Goal: Task Accomplishment & Management: Complete application form

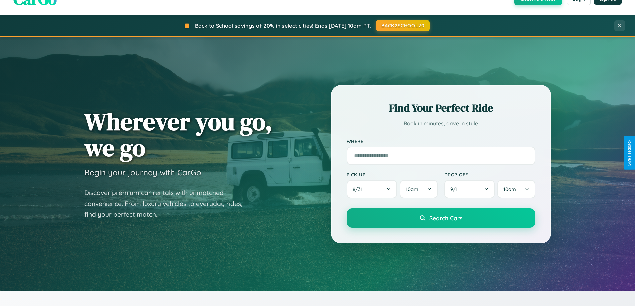
scroll to position [287, 0]
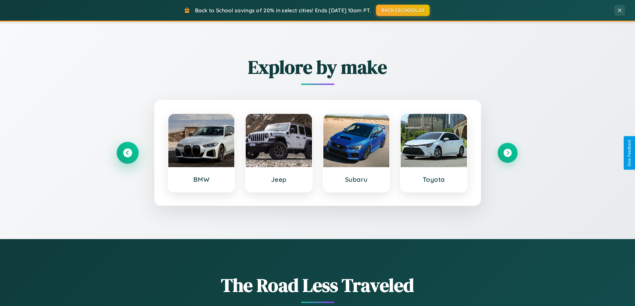
click at [127, 153] on icon at bounding box center [127, 153] width 9 height 9
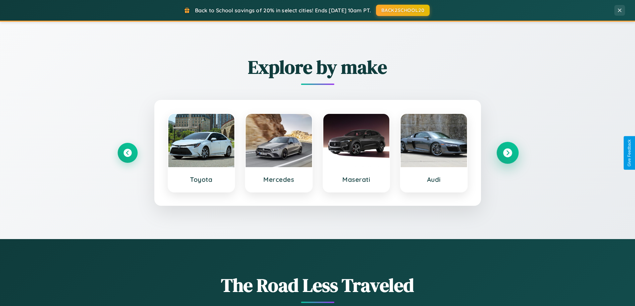
click at [507, 153] on icon at bounding box center [507, 153] width 9 height 9
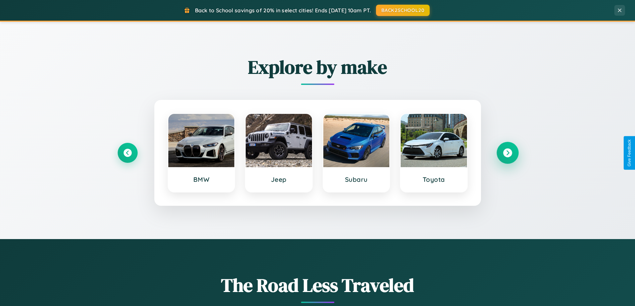
click at [507, 153] on icon at bounding box center [507, 153] width 9 height 9
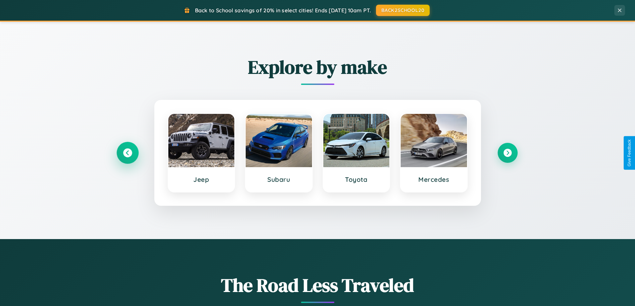
click at [127, 153] on icon at bounding box center [127, 153] width 9 height 9
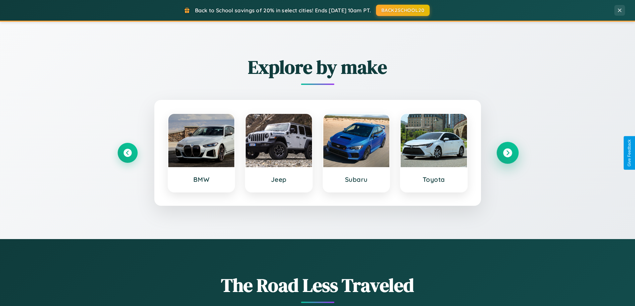
click at [507, 153] on icon at bounding box center [507, 153] width 9 height 9
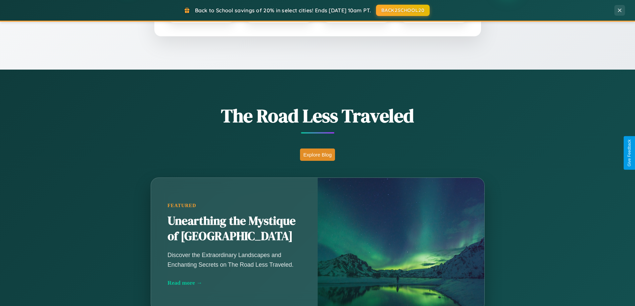
scroll to position [459, 0]
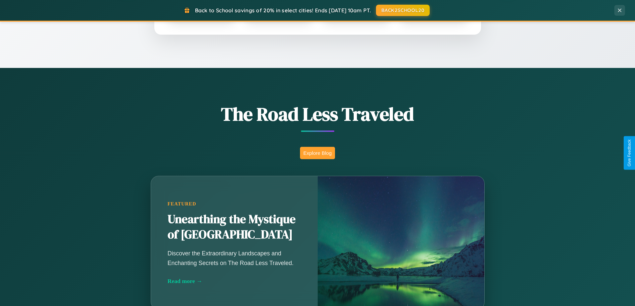
click at [317, 153] on button "Explore Blog" at bounding box center [317, 153] width 35 height 12
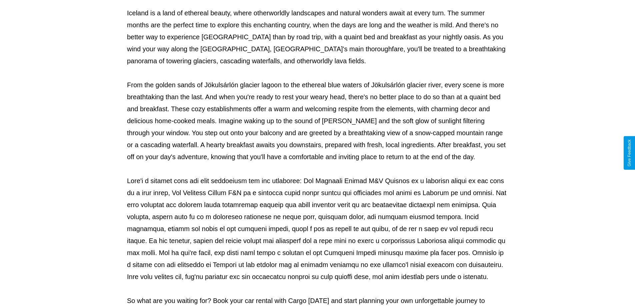
scroll to position [216, 0]
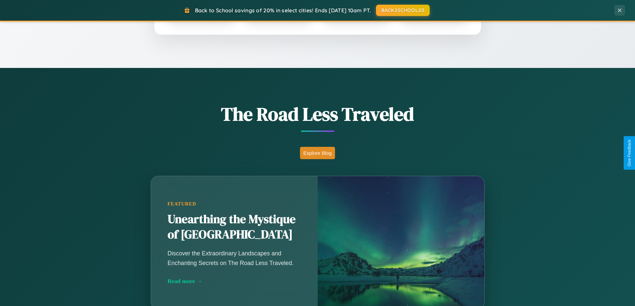
scroll to position [1283, 0]
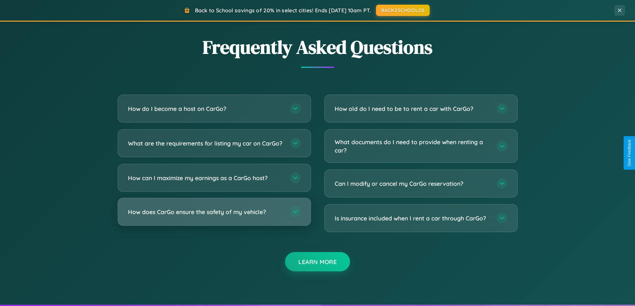
click at [214, 216] on h3 "How does CarGo ensure the safety of my vehicle?" at bounding box center [205, 212] width 155 height 8
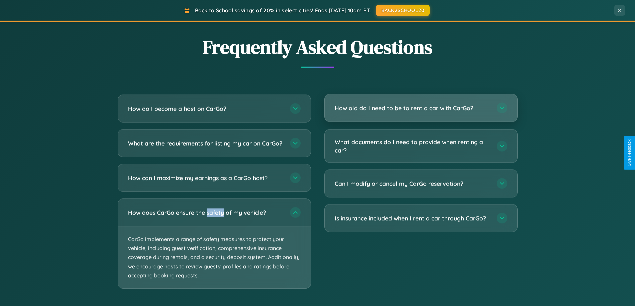
click at [421, 108] on h3 "How old do I need to be to rent a car with CarGo?" at bounding box center [412, 108] width 155 height 8
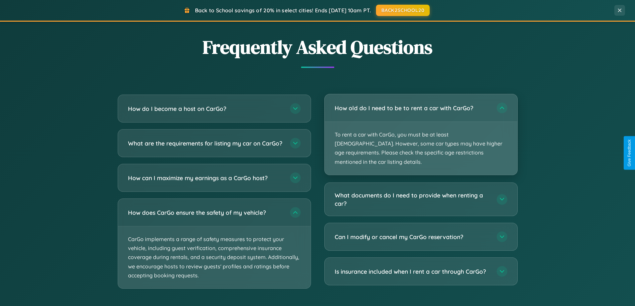
click at [421, 130] on p "To rent a car with CarGo, you must be at least [DEMOGRAPHIC_DATA]. However, som…" at bounding box center [421, 148] width 193 height 53
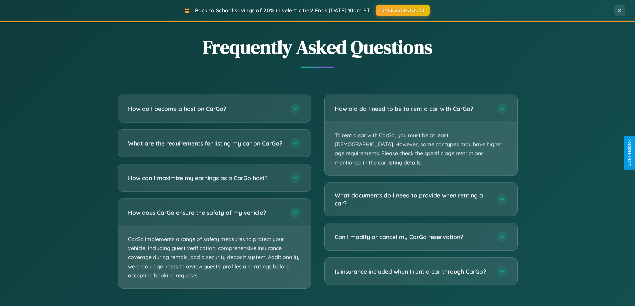
scroll to position [0, 0]
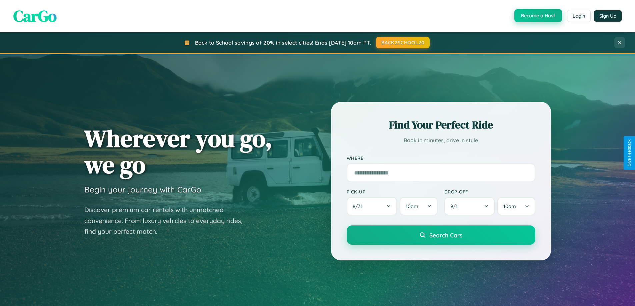
click at [537, 16] on button "Become a Host" at bounding box center [538, 15] width 48 height 13
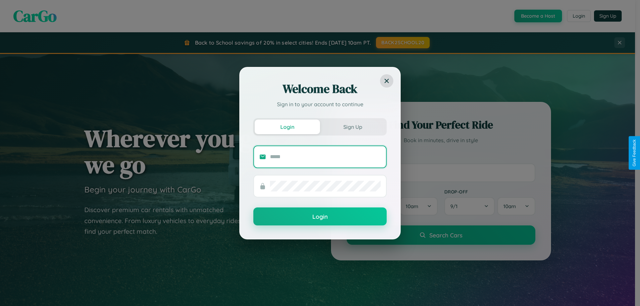
click at [325, 157] on input "text" at bounding box center [325, 157] width 111 height 11
type input "**********"
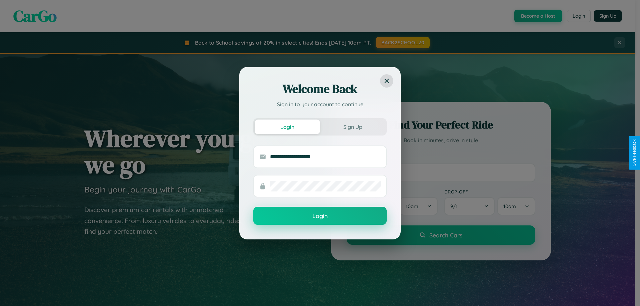
click at [320, 216] on button "Login" at bounding box center [319, 216] width 133 height 18
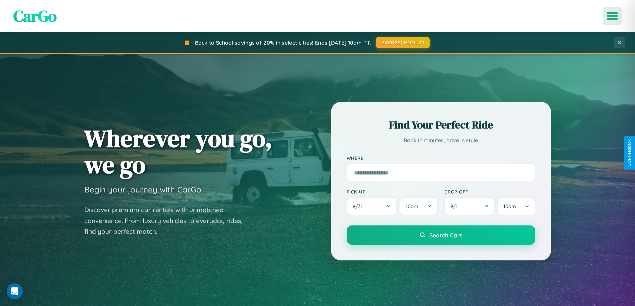
click at [612, 16] on icon "Open menu" at bounding box center [613, 16] width 10 height 6
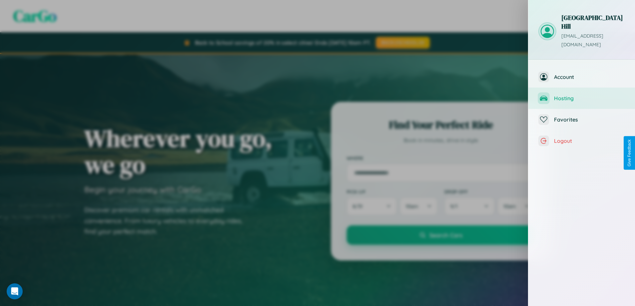
click at [582, 95] on span "Hosting" at bounding box center [589, 98] width 71 height 7
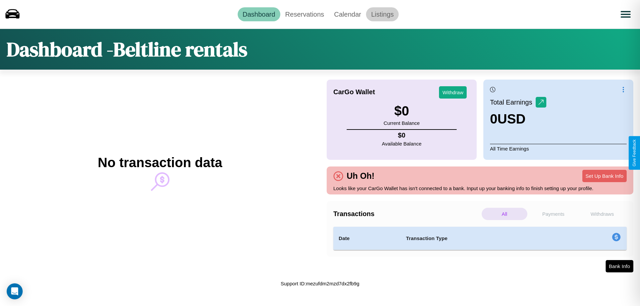
click at [382, 14] on link "Listings" at bounding box center [382, 14] width 33 height 14
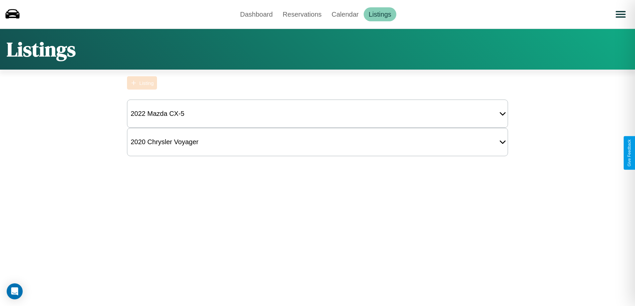
click at [142, 83] on div "Listing" at bounding box center [146, 83] width 14 height 6
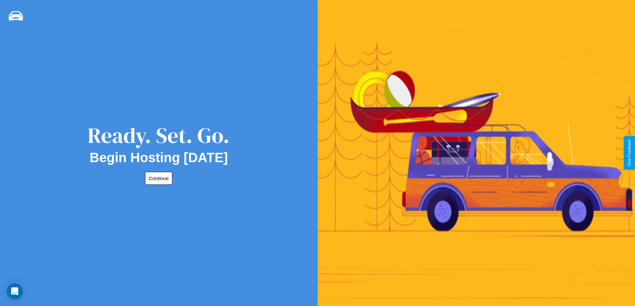
click at [157, 178] on button "Continue" at bounding box center [158, 178] width 27 height 13
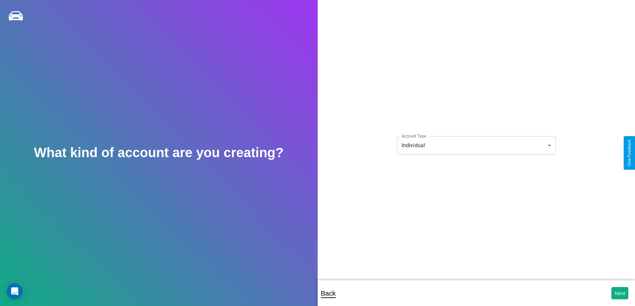
click at [476, 145] on body "**********" at bounding box center [317, 157] width 635 height 315
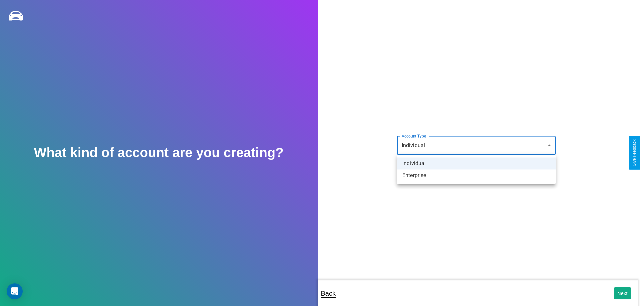
click at [476, 164] on li "Individual" at bounding box center [476, 164] width 159 height 12
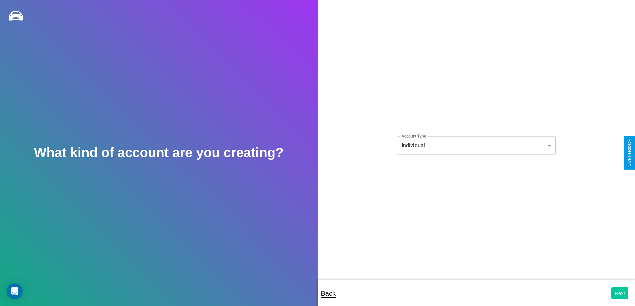
click at [620, 293] on button "Next" at bounding box center [619, 293] width 17 height 12
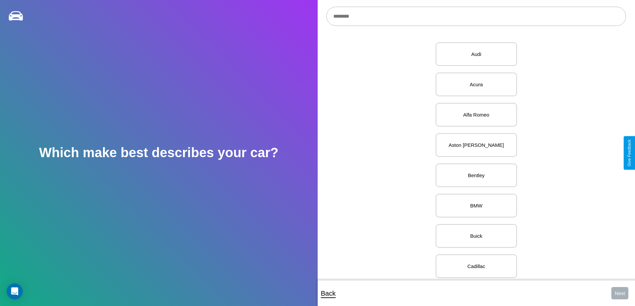
click at [476, 16] on input "text" at bounding box center [476, 16] width 300 height 19
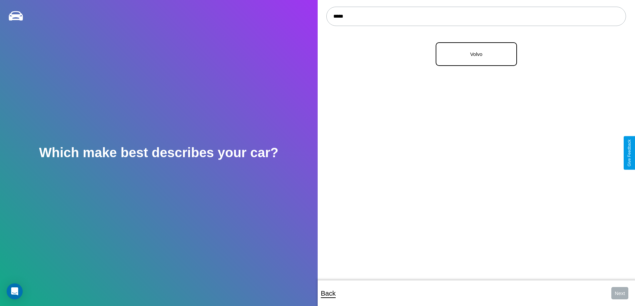
type input "*****"
click at [474, 54] on p "Volvo" at bounding box center [476, 54] width 67 height 9
click at [620, 293] on button "Next" at bounding box center [619, 293] width 17 height 12
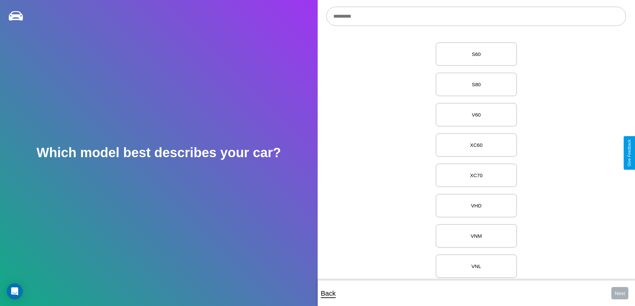
click at [476, 16] on input "text" at bounding box center [476, 16] width 300 height 19
type input "**********"
click at [474, 54] on p "F12 w/F7 Cab" at bounding box center [476, 54] width 67 height 9
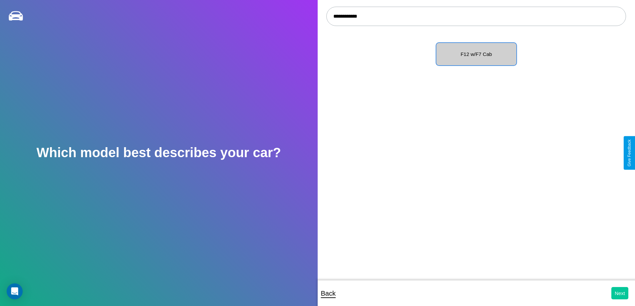
click at [620, 293] on button "Next" at bounding box center [619, 293] width 17 height 12
